Goal: Task Accomplishment & Management: Manage account settings

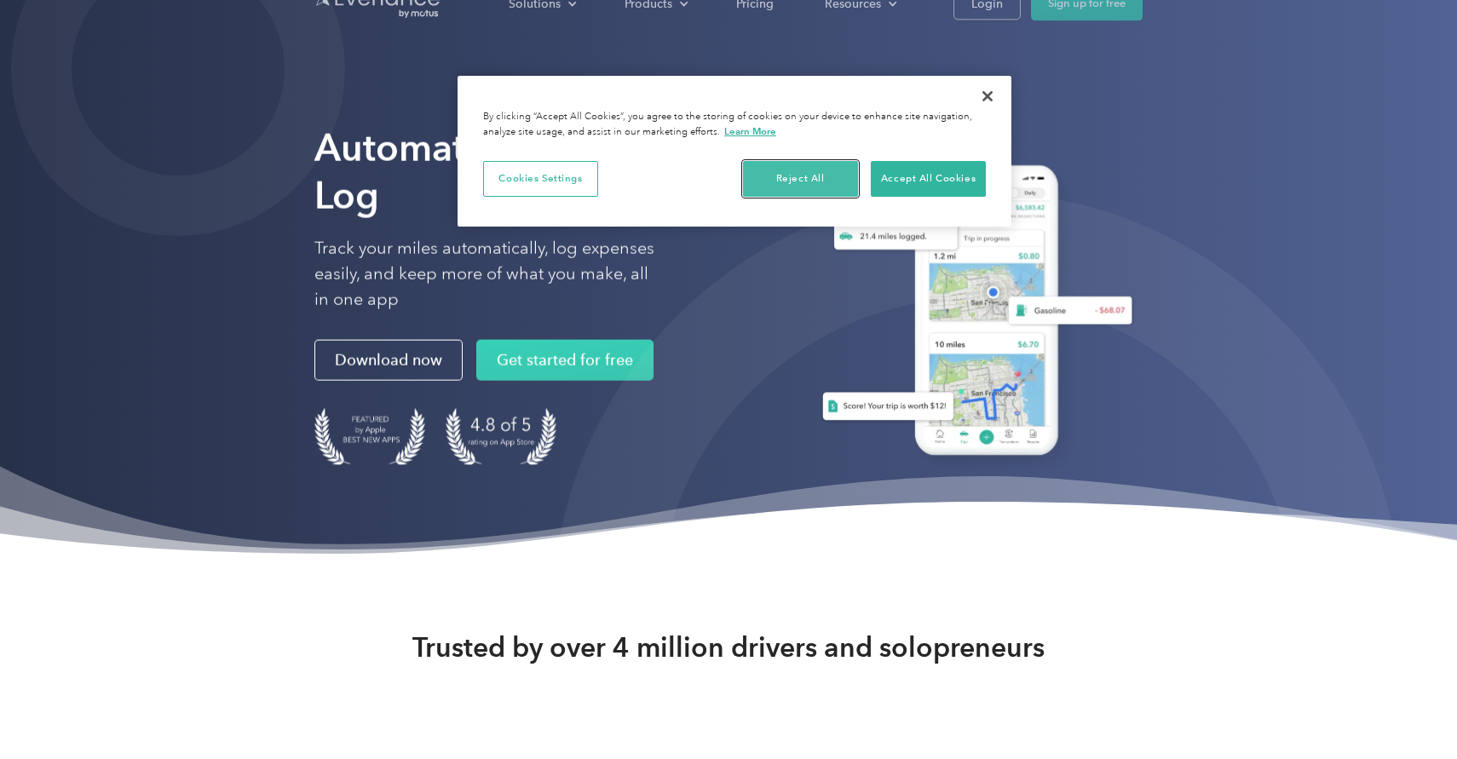
click at [790, 178] on button "Reject All" at bounding box center [800, 179] width 115 height 36
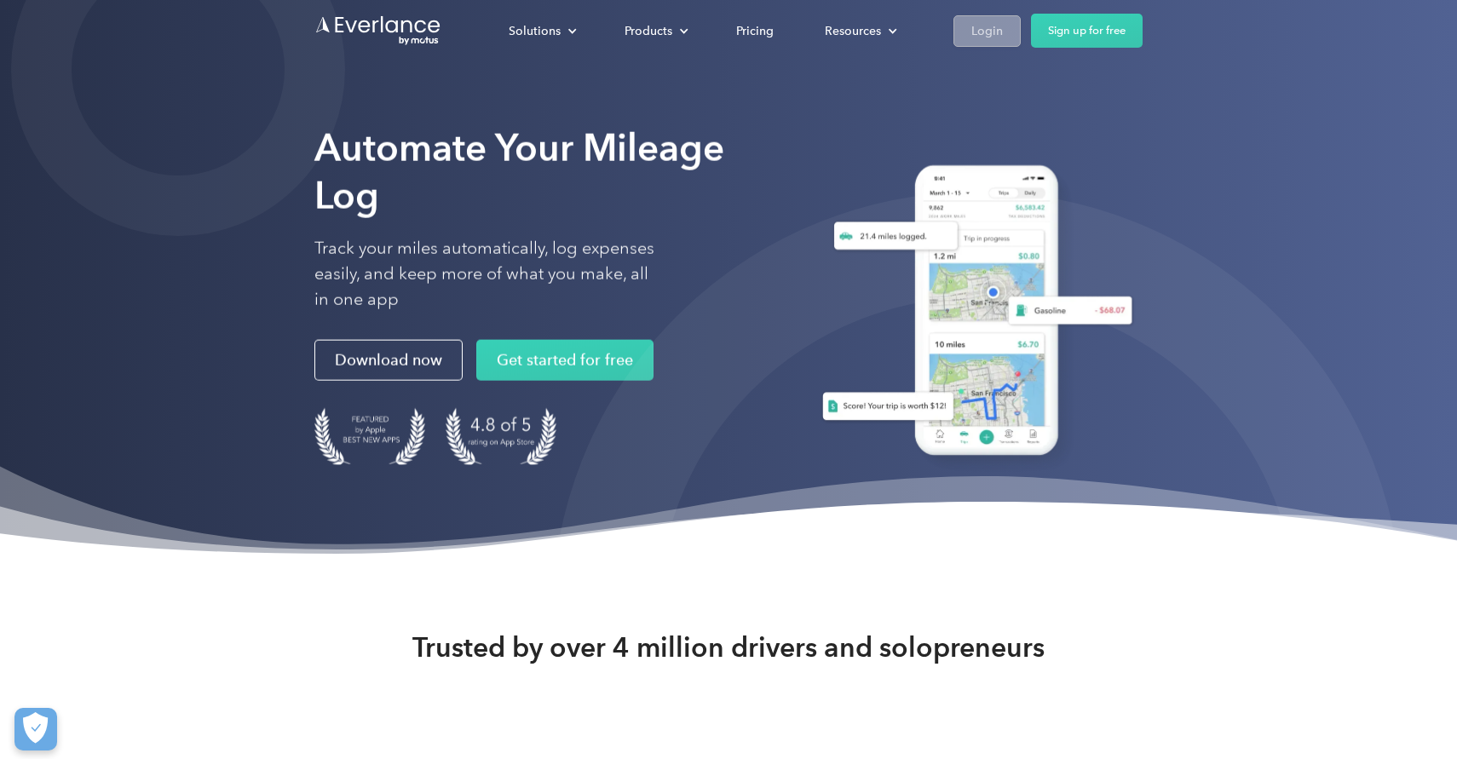
click at [980, 26] on div "Login" at bounding box center [987, 30] width 32 height 21
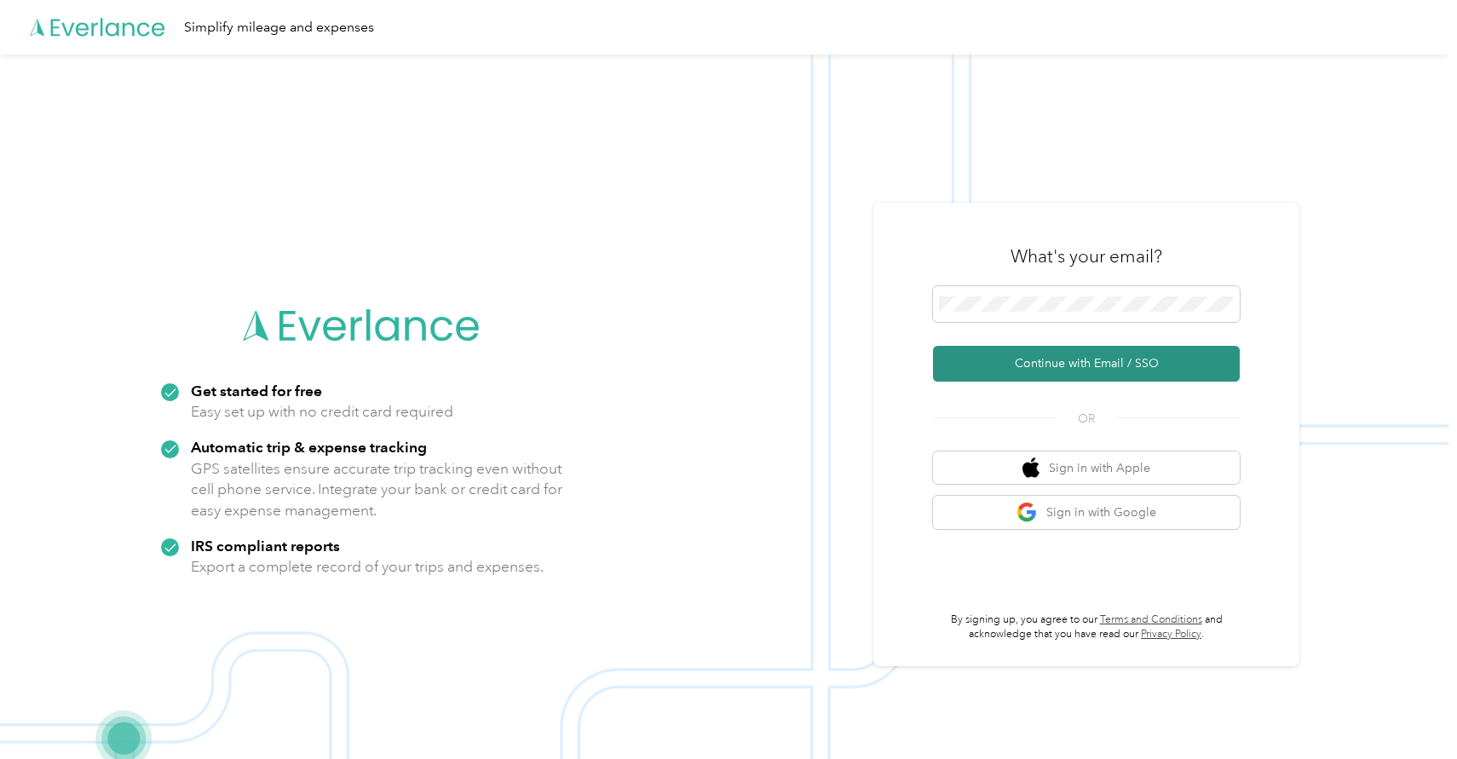
click at [1095, 371] on button "Continue with Email / SSO" at bounding box center [1086, 364] width 307 height 36
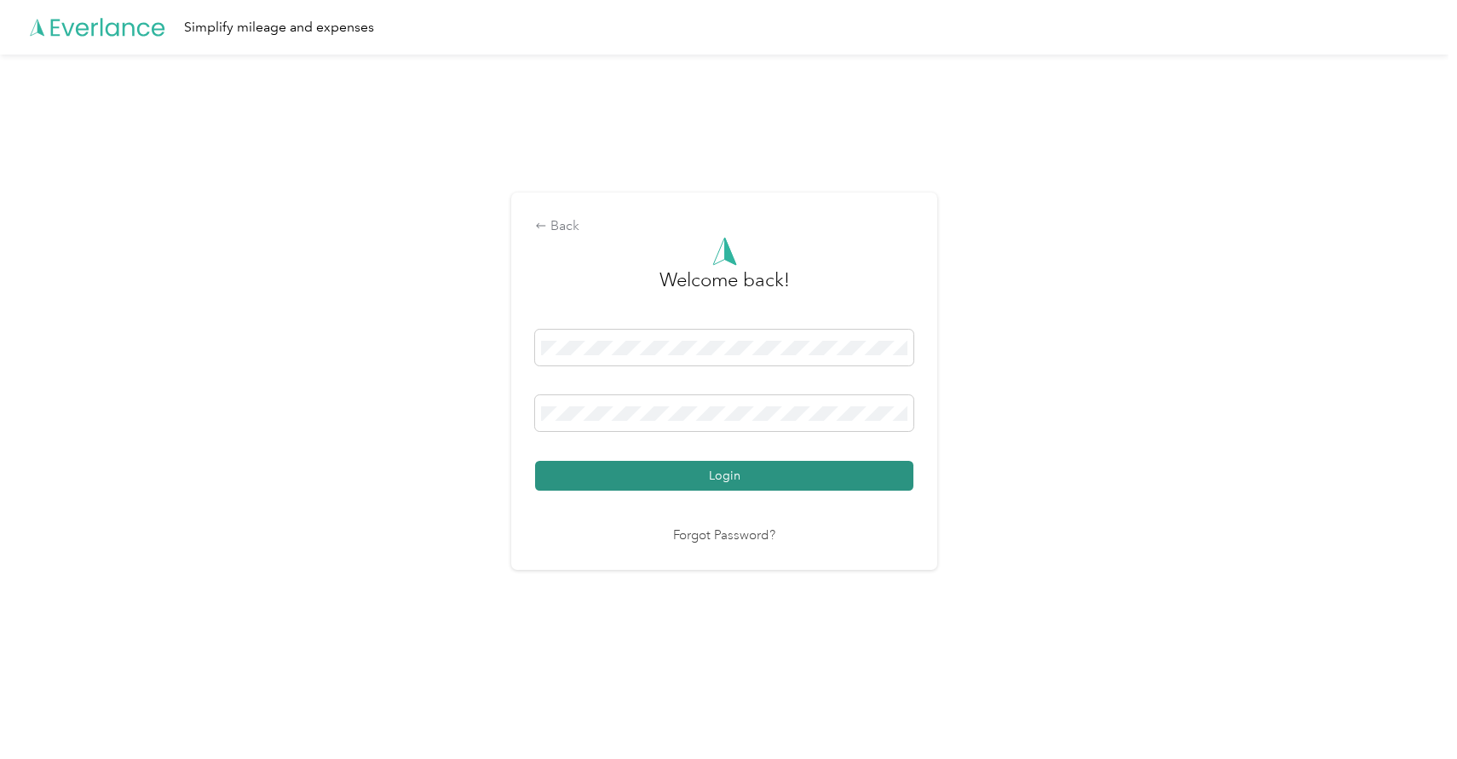
click at [711, 483] on button "Login" at bounding box center [724, 476] width 378 height 30
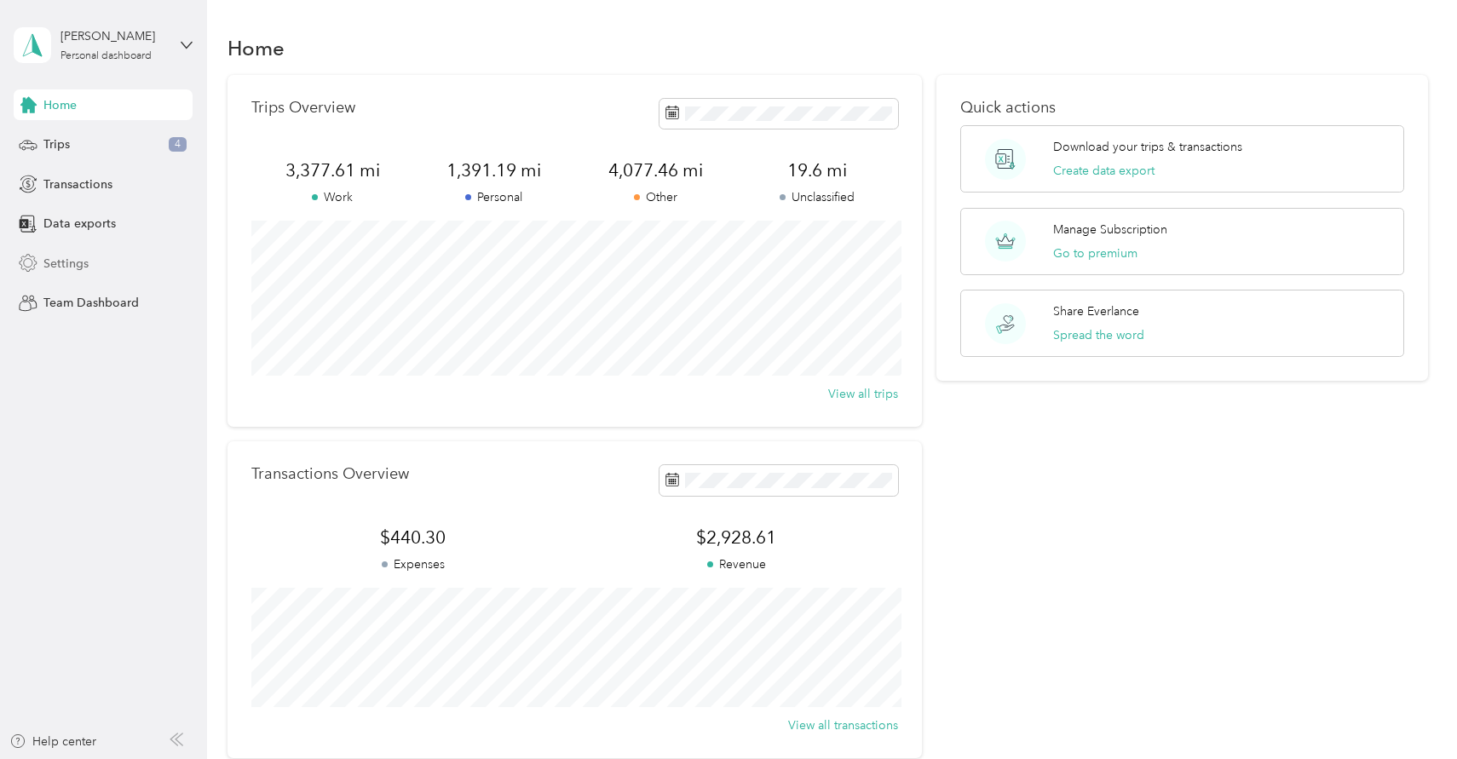
click at [89, 275] on div "Settings" at bounding box center [103, 263] width 179 height 31
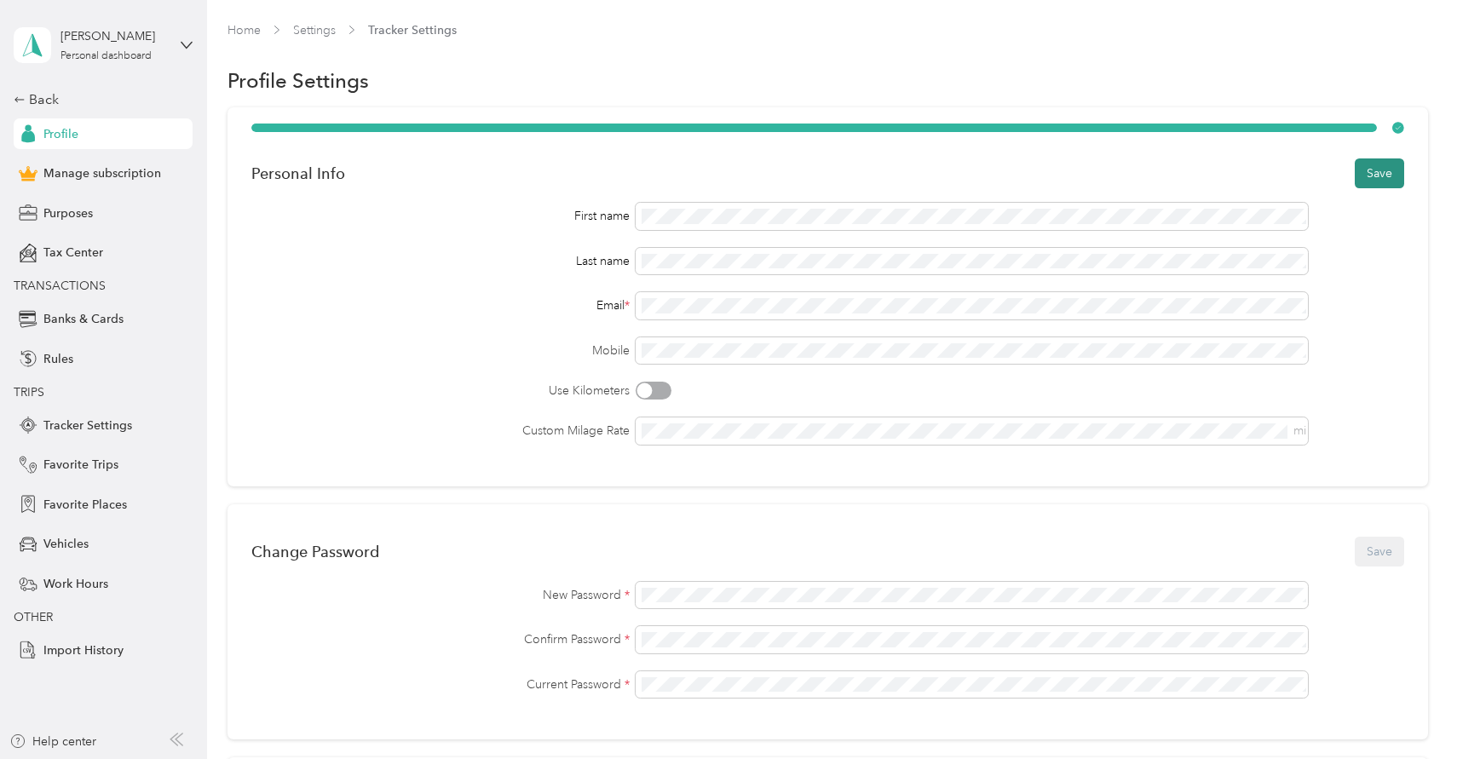
click at [1390, 175] on button "Save" at bounding box center [1379, 173] width 49 height 30
